Goal: Find specific page/section

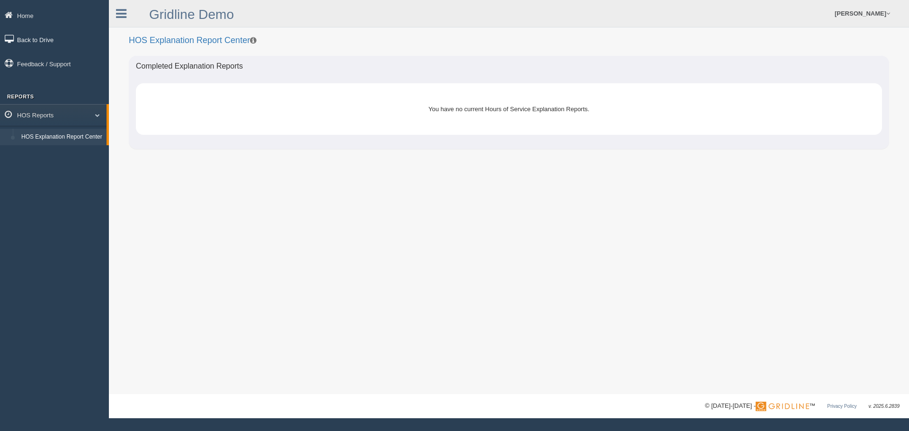
click at [49, 35] on link "Back to Drive" at bounding box center [54, 39] width 109 height 21
click at [48, 41] on link "Back to Drive" at bounding box center [54, 39] width 109 height 21
click at [63, 42] on link "Back to Drive" at bounding box center [54, 39] width 109 height 21
